Goal: Task Accomplishment & Management: Manage account settings

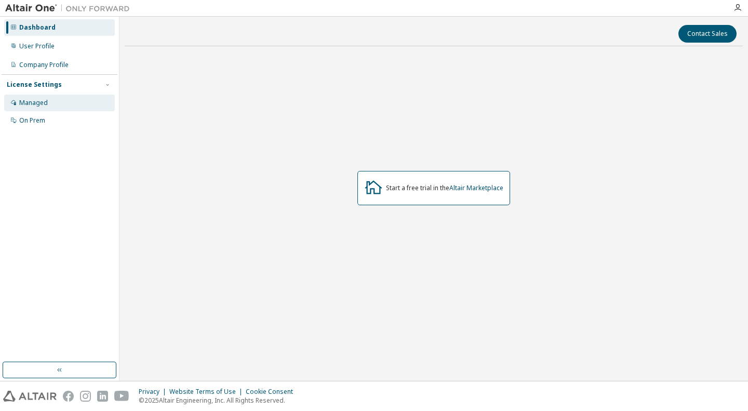
click at [49, 104] on div "Managed" at bounding box center [59, 102] width 111 height 17
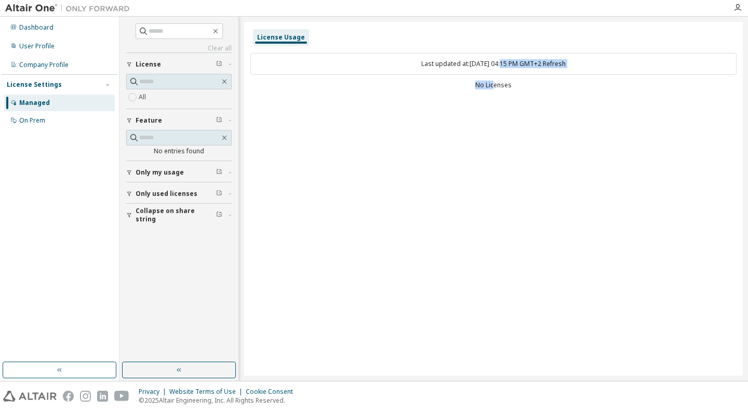
drag, startPoint x: 493, startPoint y: 63, endPoint x: 493, endPoint y: 82, distance: 18.7
click at [493, 81] on div "Last updated at: Mon 2025-09-08 04:15 PM GMT+2 Refresh No Licenses" at bounding box center [493, 72] width 486 height 51
click at [486, 108] on div "License Usage Last updated at: Mon 2025-09-08 04:15 PM GMT+2 Refresh No Licenses" at bounding box center [493, 199] width 498 height 354
click at [271, 35] on div "License Usage" at bounding box center [281, 37] width 48 height 8
click at [565, 60] on link "Refresh" at bounding box center [554, 63] width 23 height 9
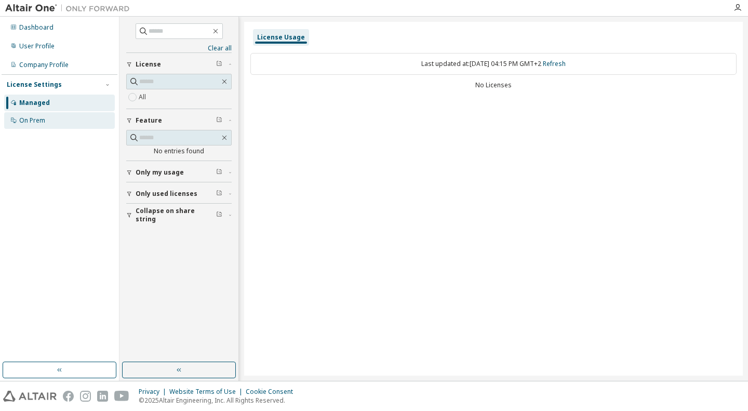
drag, startPoint x: 143, startPoint y: 61, endPoint x: 42, endPoint y: 116, distance: 115.9
click at [42, 116] on div "On Prem" at bounding box center [59, 120] width 111 height 17
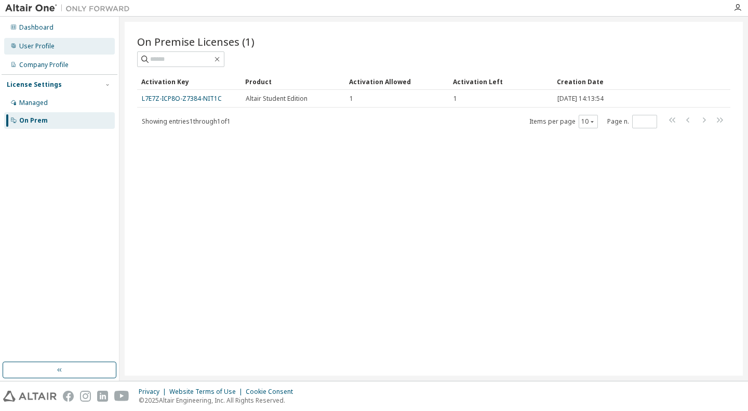
click at [48, 40] on div "User Profile" at bounding box center [59, 46] width 111 height 17
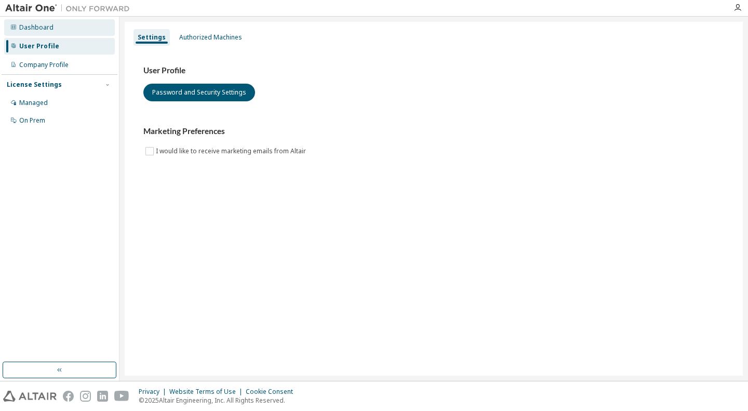
click at [54, 19] on div "Dashboard" at bounding box center [59, 27] width 111 height 17
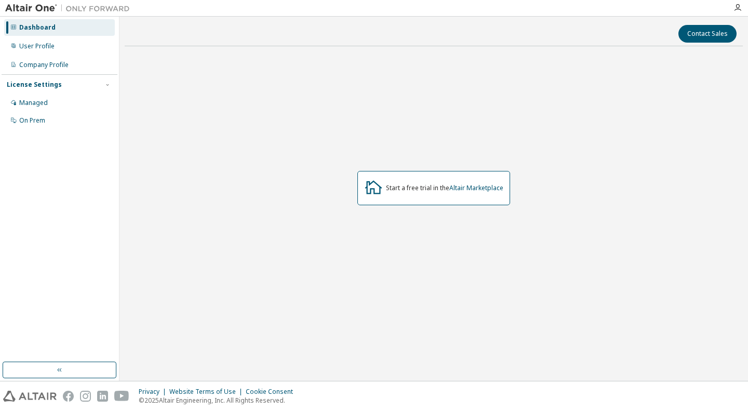
click at [78, 55] on div "Dashboard User Profile Company Profile License Settings Managed On Prem" at bounding box center [60, 74] width 116 height 112
click at [37, 99] on div "Managed" at bounding box center [33, 103] width 29 height 8
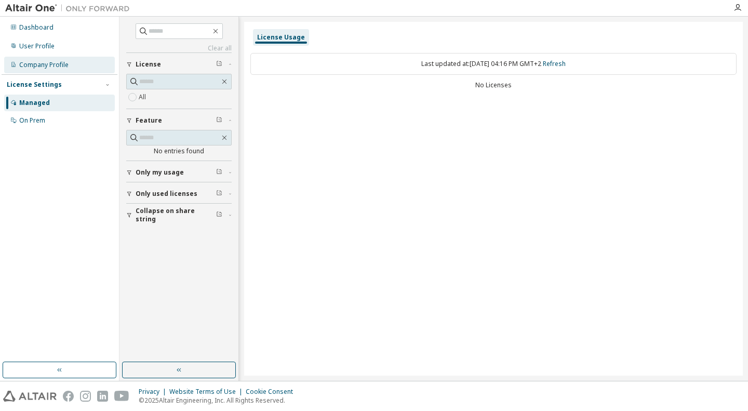
click at [61, 65] on div "Company Profile" at bounding box center [43, 65] width 49 height 8
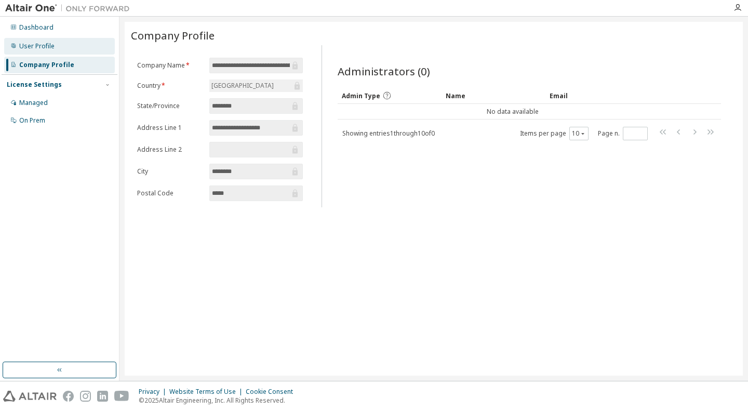
click at [62, 44] on div "User Profile" at bounding box center [59, 46] width 111 height 17
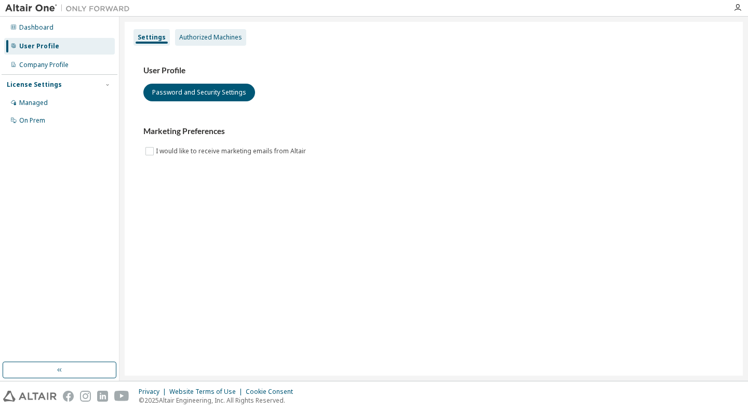
click at [196, 32] on div "Authorized Machines" at bounding box center [210, 37] width 71 height 17
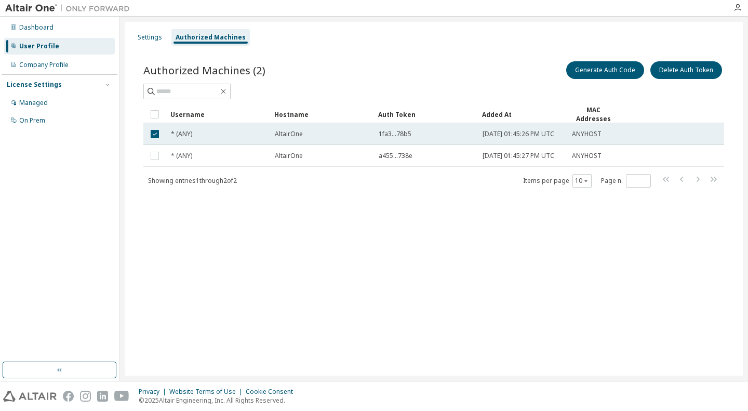
click at [354, 140] on td "AltairOne" at bounding box center [322, 134] width 104 height 22
click at [403, 134] on span "1fa3...78b5" at bounding box center [394, 134] width 33 height 8
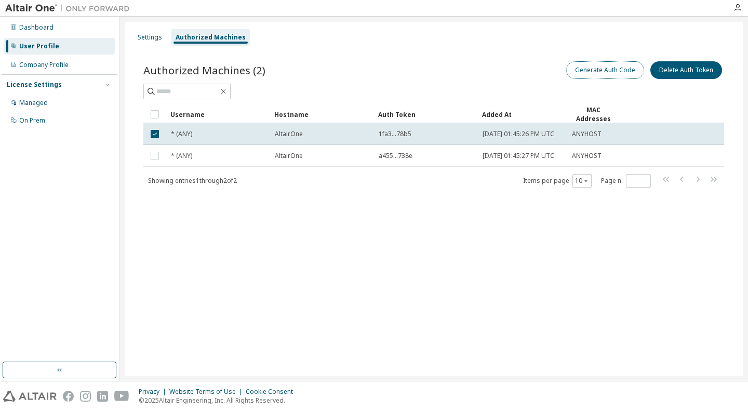
click at [607, 77] on button "Generate Auth Code" at bounding box center [605, 70] width 78 height 18
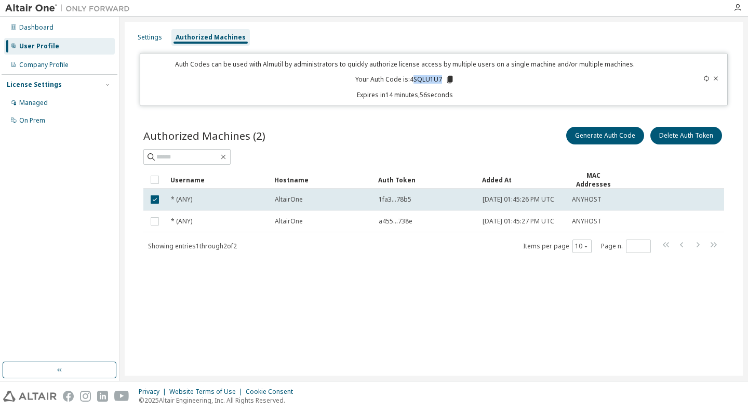
drag, startPoint x: 413, startPoint y: 79, endPoint x: 441, endPoint y: 79, distance: 28.0
click at [441, 79] on p "Your Auth Code is: 4SQLU1U7" at bounding box center [404, 79] width 99 height 9
click at [450, 79] on icon at bounding box center [450, 79] width 6 height 7
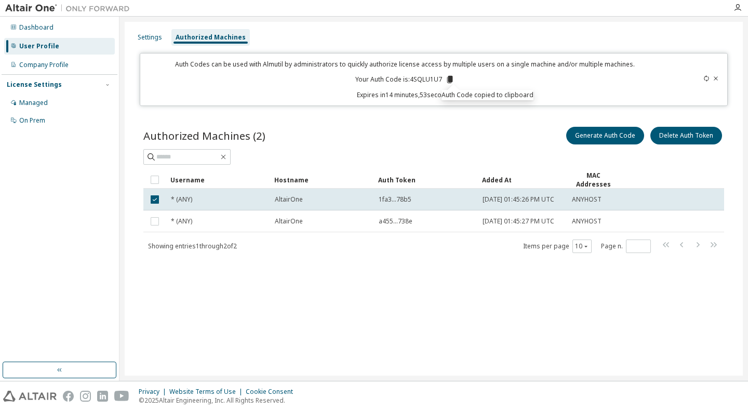
click at [424, 144] on div "Authorized Machines (2) Generate Auth Code Delete Auth Token" at bounding box center [433, 136] width 580 height 22
click at [53, 102] on div "Managed" at bounding box center [59, 102] width 111 height 17
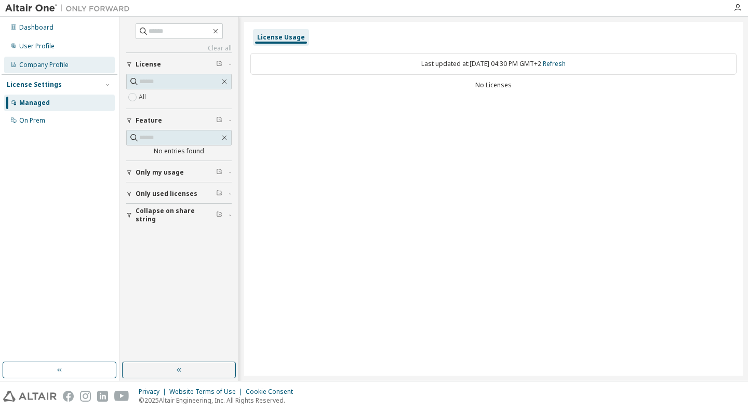
click at [61, 66] on div "Company Profile" at bounding box center [43, 65] width 49 height 8
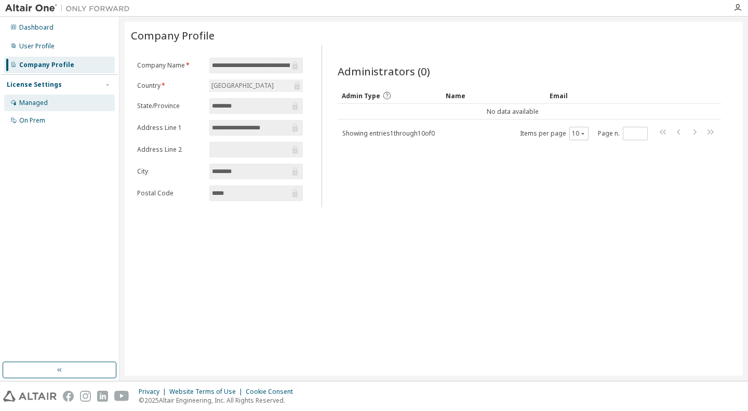
click at [51, 102] on div "Managed" at bounding box center [59, 102] width 111 height 17
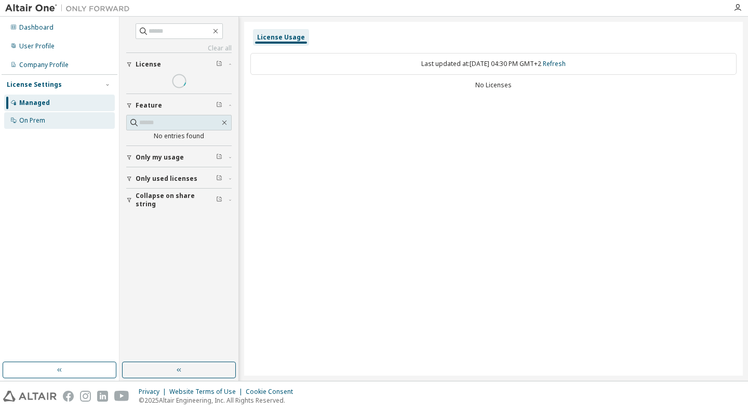
click at [52, 119] on div "On Prem" at bounding box center [59, 120] width 111 height 17
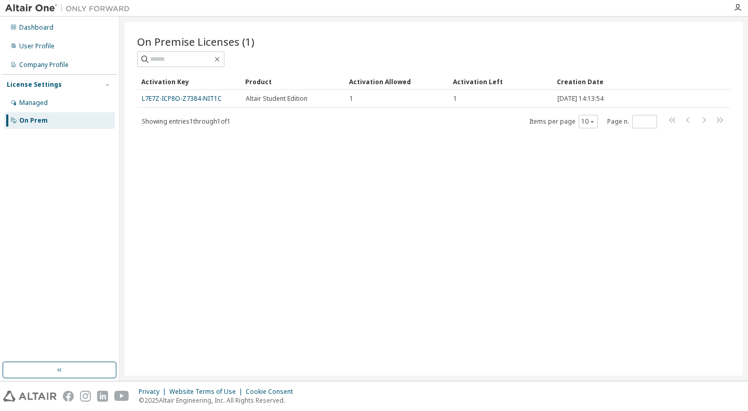
click at [717, 200] on div "On Premise Licenses (1) Clear Load Save Save As Field Operator Value Select fil…" at bounding box center [434, 199] width 618 height 354
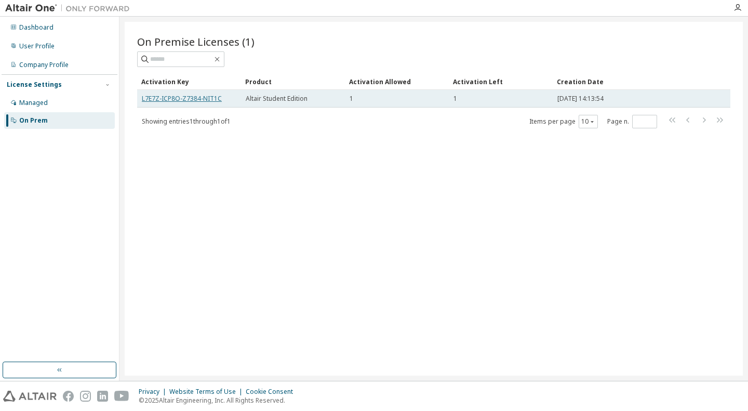
click at [193, 96] on link "L7E7Z-ICP8O-Z7384-NIT1C" at bounding box center [182, 98] width 80 height 9
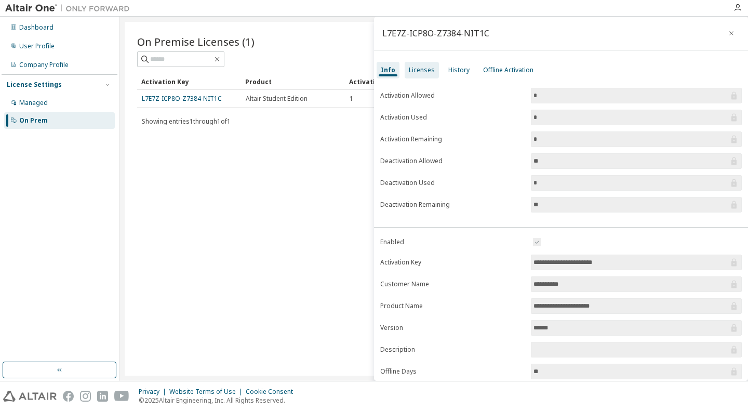
click at [423, 71] on div "Licenses" at bounding box center [422, 70] width 26 height 8
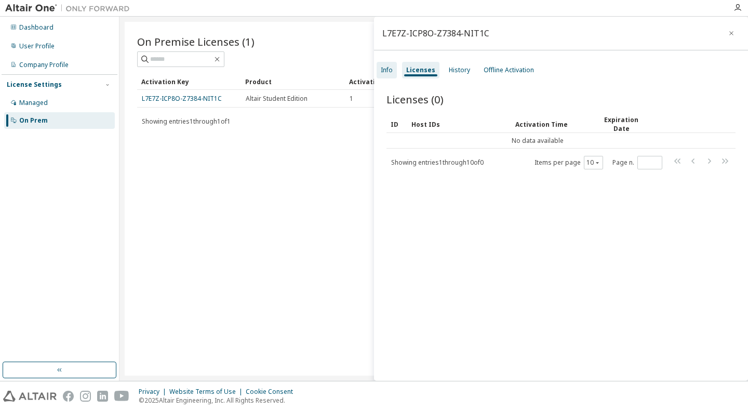
click at [393, 67] on div "Info" at bounding box center [386, 70] width 20 height 17
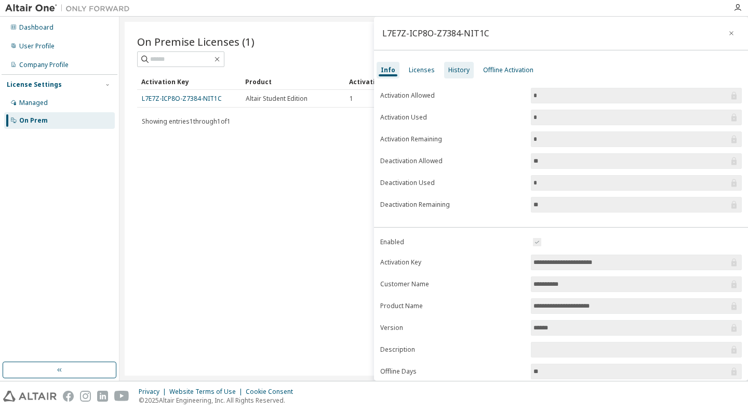
click at [454, 68] on div "History" at bounding box center [458, 70] width 21 height 8
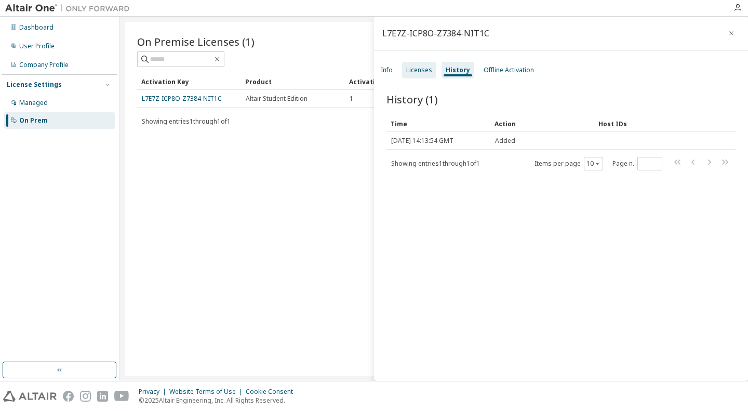
click at [407, 73] on div "Licenses" at bounding box center [419, 70] width 26 height 8
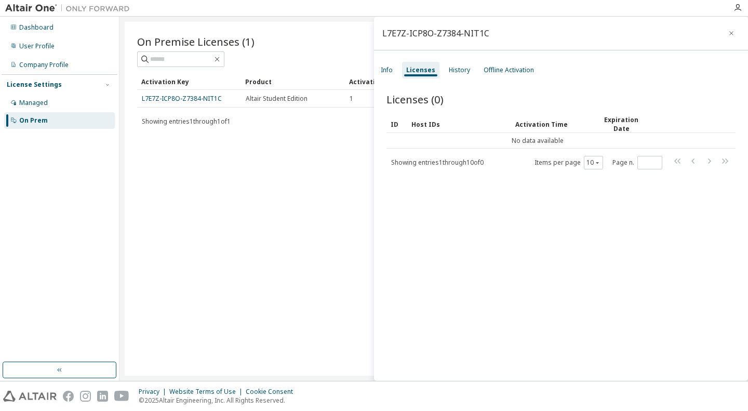
click at [278, 143] on div "On Premise Licenses (1) Clear Load Save Save As Field Operator Value Select fil…" at bounding box center [434, 199] width 618 height 354
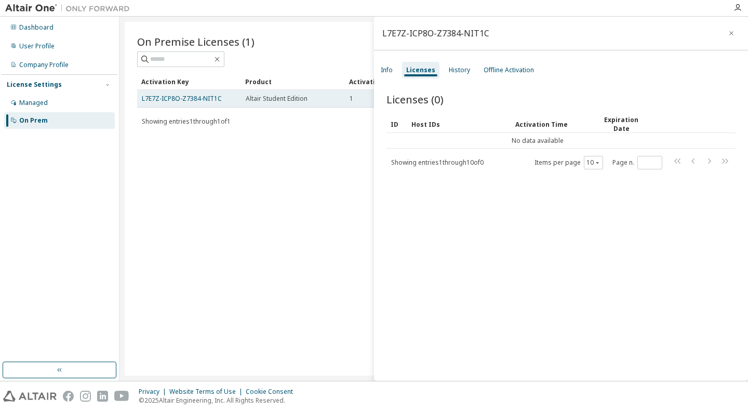
click at [266, 97] on span "Altair Student Edition" at bounding box center [277, 98] width 62 height 8
click at [269, 102] on span "Altair Student Edition" at bounding box center [277, 98] width 62 height 8
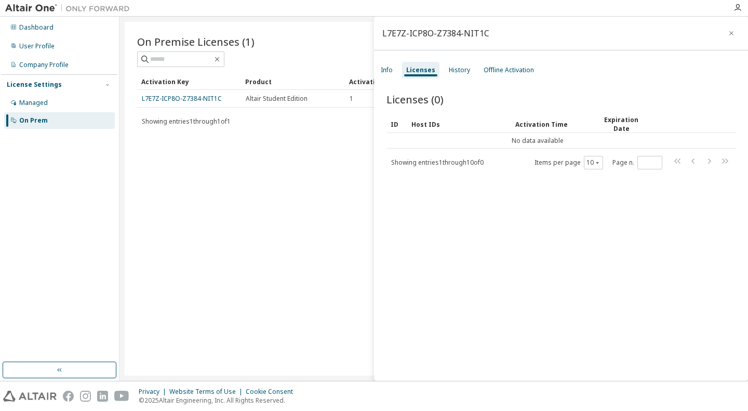
drag, startPoint x: 280, startPoint y: 142, endPoint x: 282, endPoint y: 130, distance: 12.6
click at [282, 132] on div "On Premise Licenses (1) Clear Load Save Save As Field Operator Value Select fil…" at bounding box center [434, 199] width 618 height 354
